Goal: Task Accomplishment & Management: Manage account settings

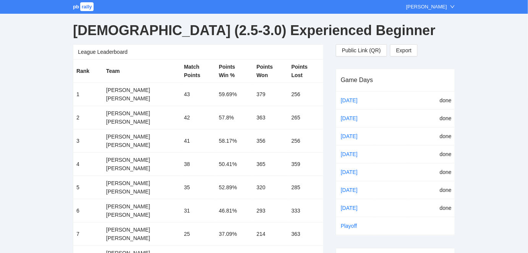
click at [87, 7] on span "rally" at bounding box center [86, 6] width 13 height 9
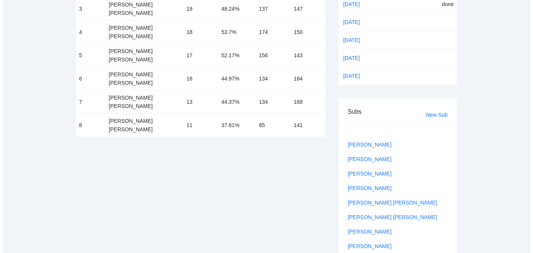
scroll to position [132, 0]
click at [431, 114] on link "New Sub" at bounding box center [434, 115] width 22 height 6
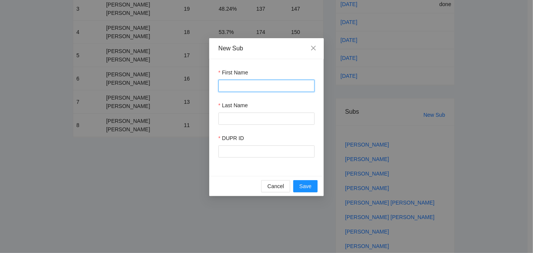
click at [273, 89] on input "First Name" at bounding box center [266, 86] width 96 height 12
type input "*******"
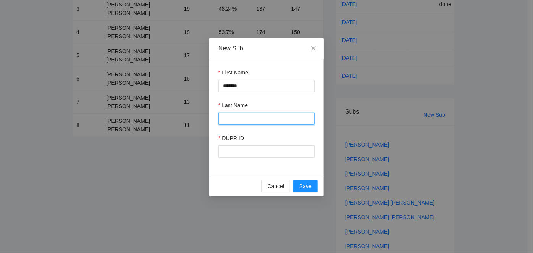
click at [237, 119] on input "Last Name" at bounding box center [266, 119] width 96 height 12
type input "****"
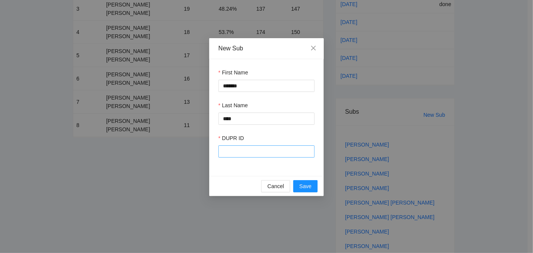
click at [245, 146] on div "DUPR ID" at bounding box center [266, 146] width 96 height 24
click at [245, 149] on input "DUPR ID" at bounding box center [266, 151] width 96 height 12
type input "******"
click at [304, 185] on span "Save" at bounding box center [305, 186] width 12 height 8
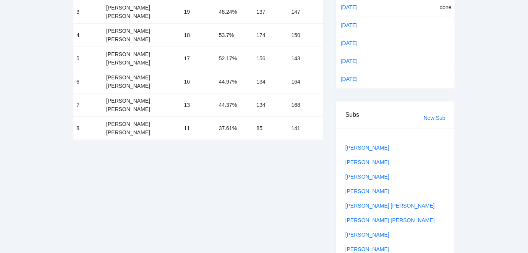
scroll to position [31, 0]
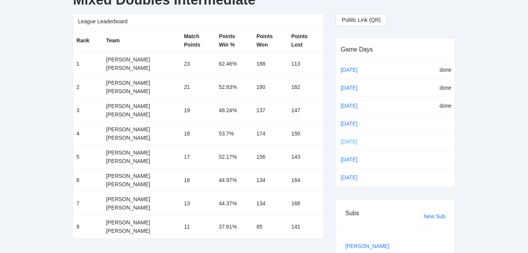
click at [346, 139] on link "[DATE]" at bounding box center [355, 141] width 32 height 11
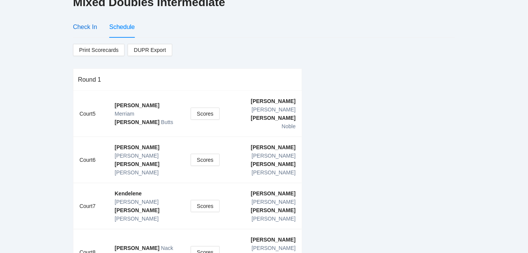
click at [83, 26] on div "Check In" at bounding box center [85, 27] width 24 height 10
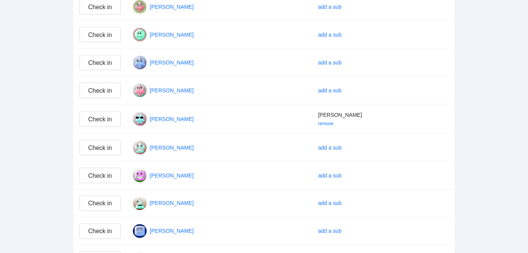
scroll to position [314, 0]
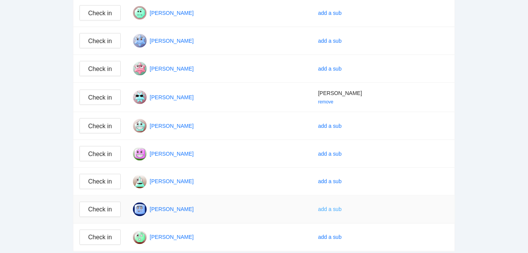
click at [330, 206] on div "add a sub" at bounding box center [330, 209] width 24 height 8
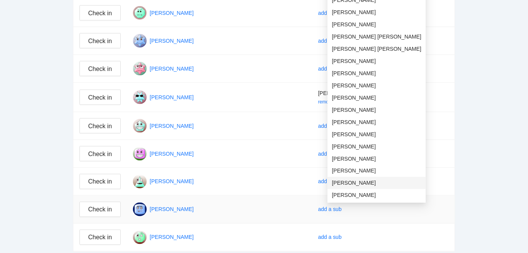
click at [346, 183] on span "Stephen King" at bounding box center [376, 183] width 89 height 8
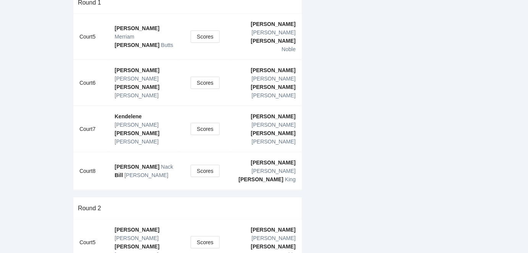
scroll to position [116, 0]
